Goal: Information Seeking & Learning: Compare options

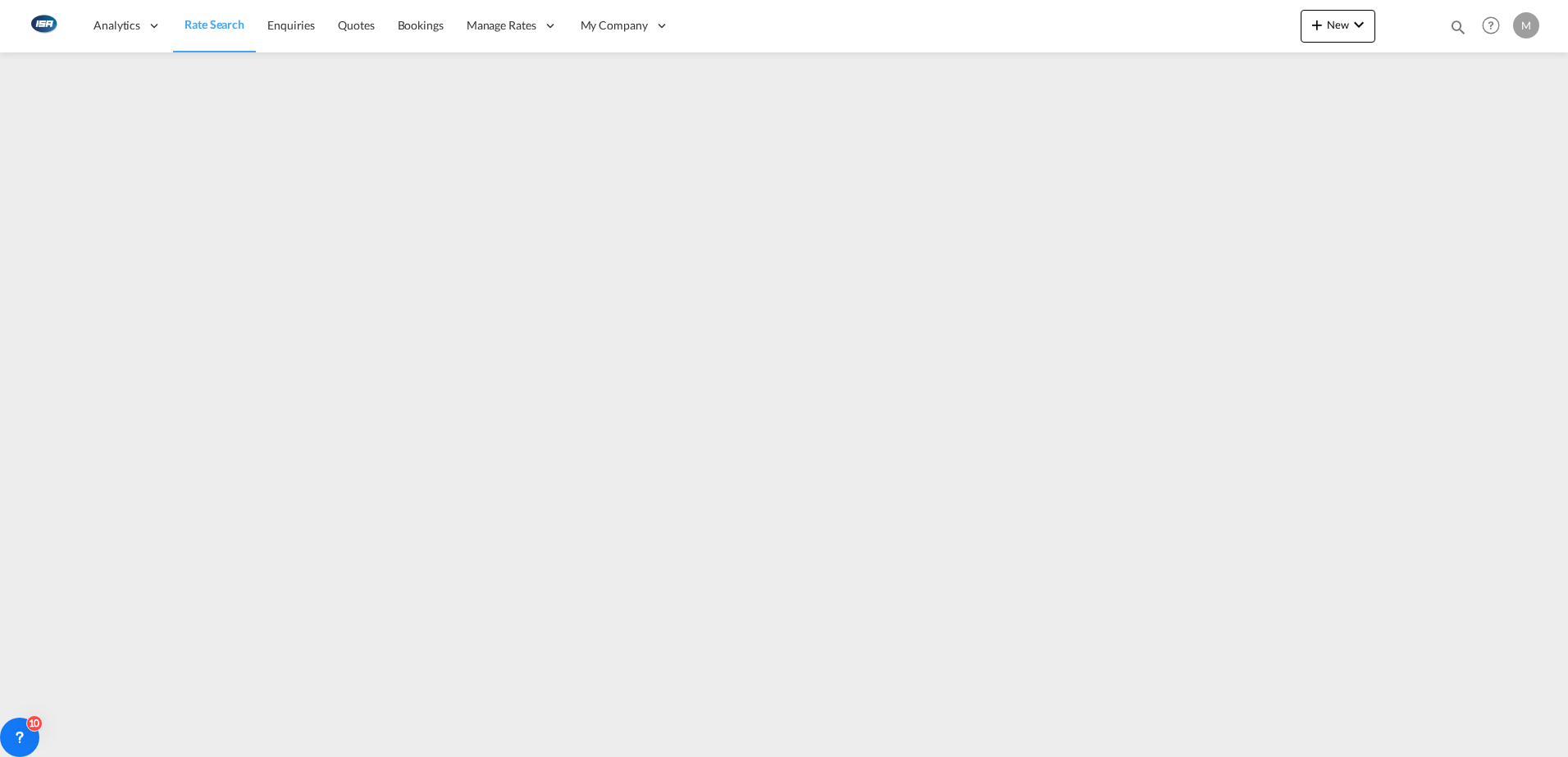
click at [230, 27] on span "Rate Search" at bounding box center [214, 24] width 60 height 14
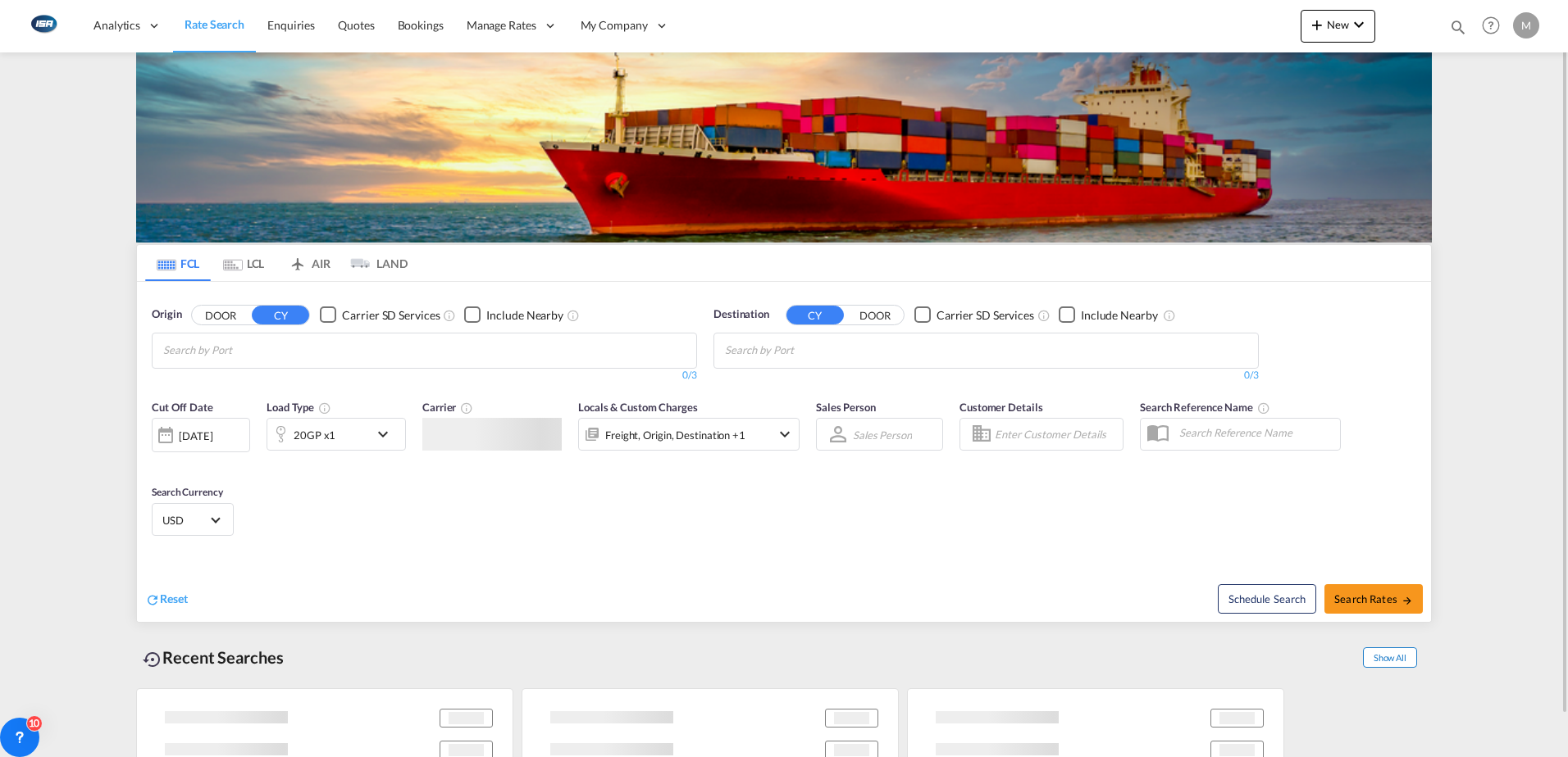
click at [1378, 622] on div "Schedule Search Search Rates" at bounding box center [1110, 591] width 643 height 63
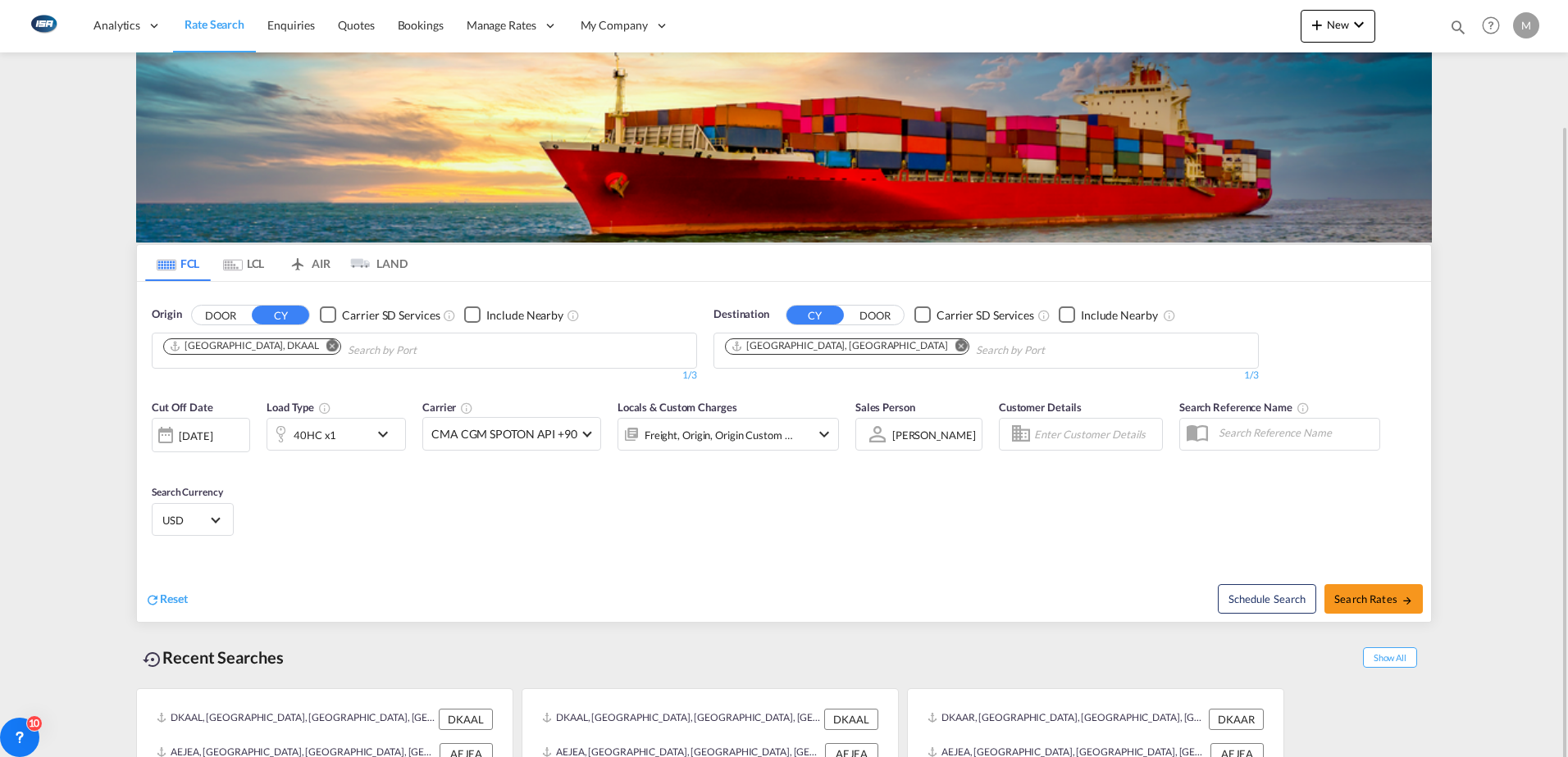
scroll to position [65, 0]
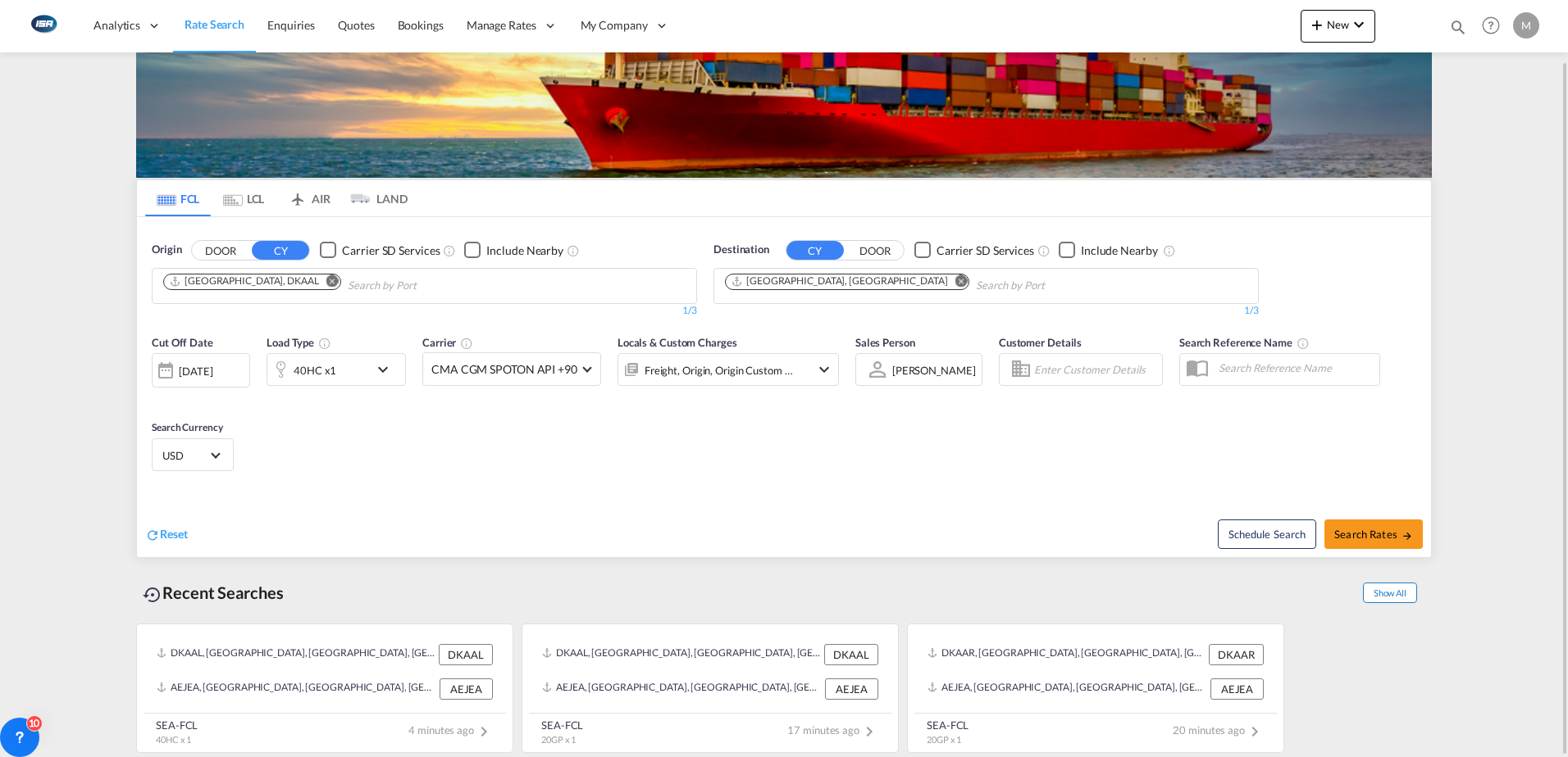
click at [1401, 597] on span "Show All" at bounding box center [1390, 593] width 54 height 21
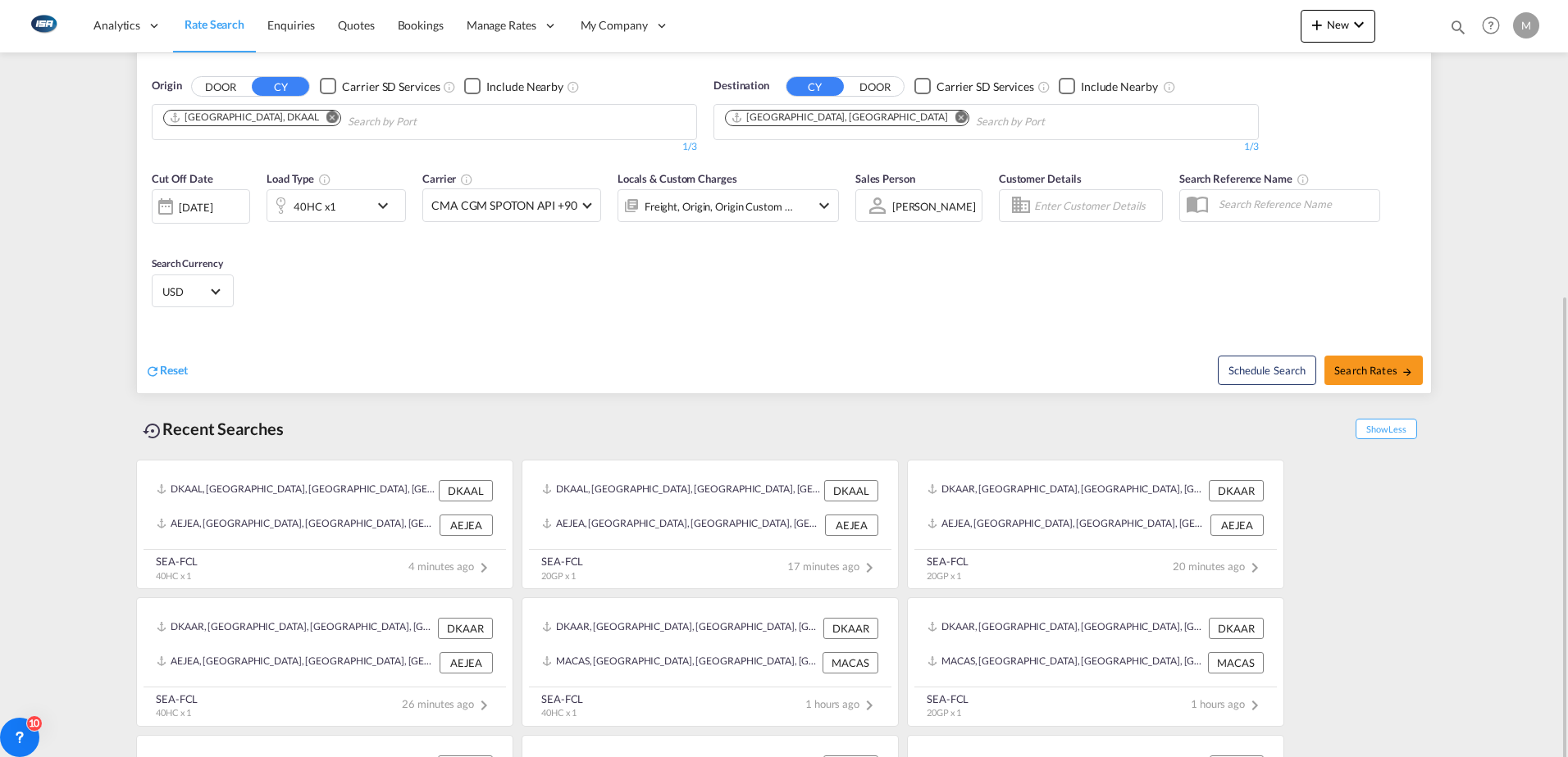
scroll to position [311, 0]
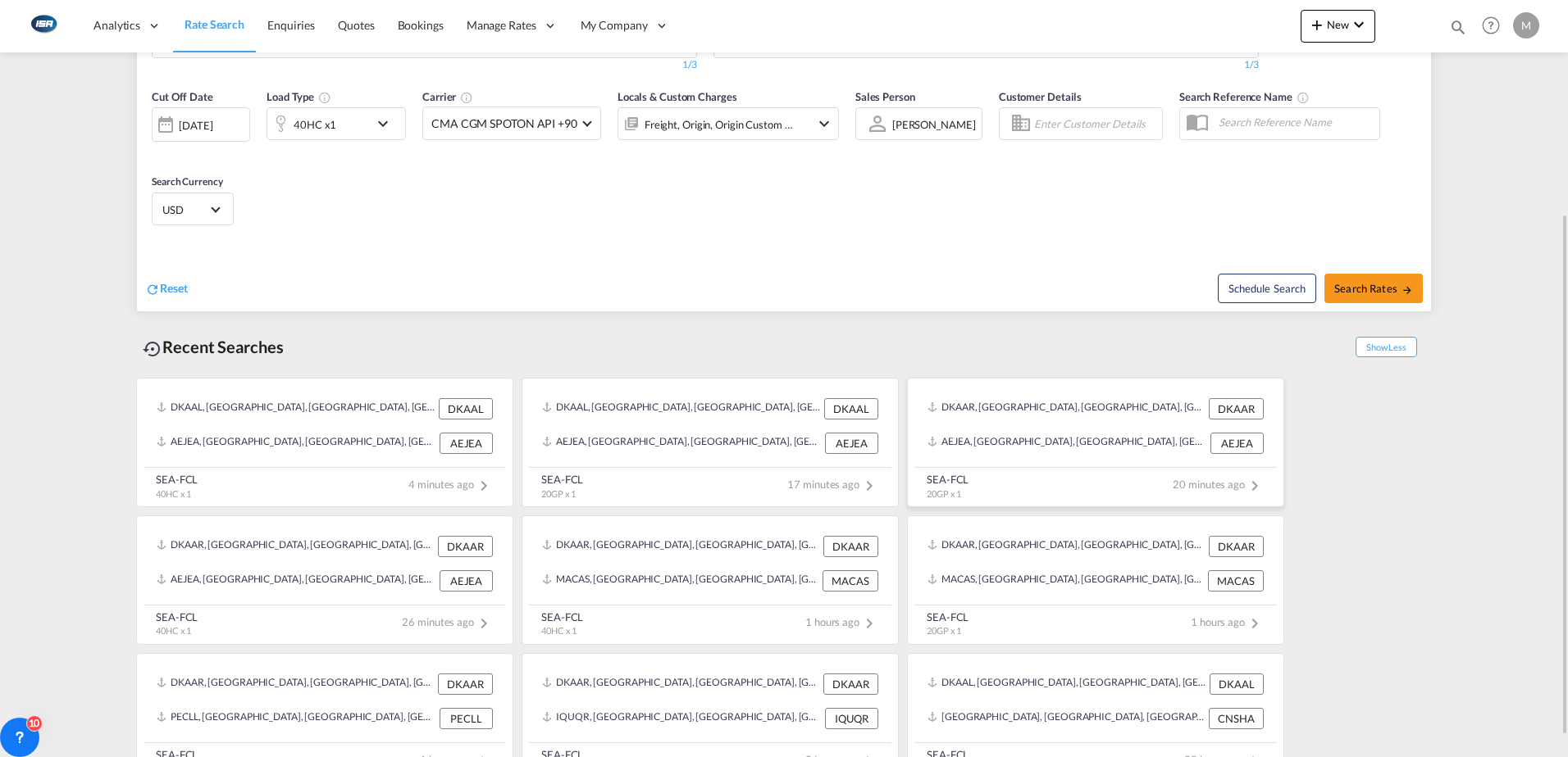
click at [1032, 421] on div "DKAAR, [GEOGRAPHIC_DATA], [GEOGRAPHIC_DATA], [GEOGRAPHIC_DATA], [GEOGRAPHIC_DAT…" at bounding box center [1096, 408] width 350 height 34
